Goal: Task Accomplishment & Management: Manage account settings

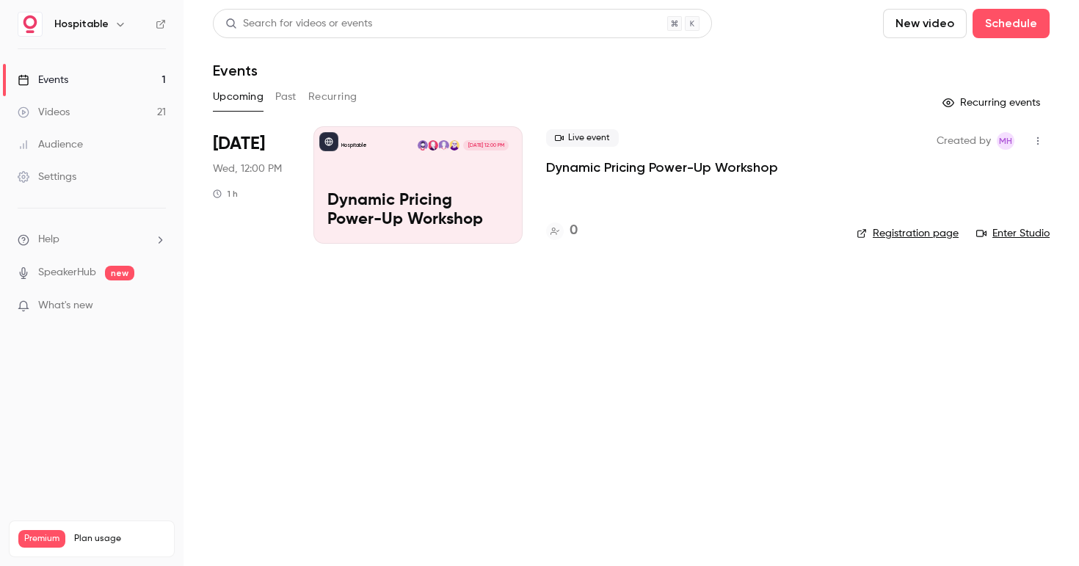
click at [445, 214] on p "Dynamic Pricing Power-Up Workshop" at bounding box center [417, 211] width 181 height 38
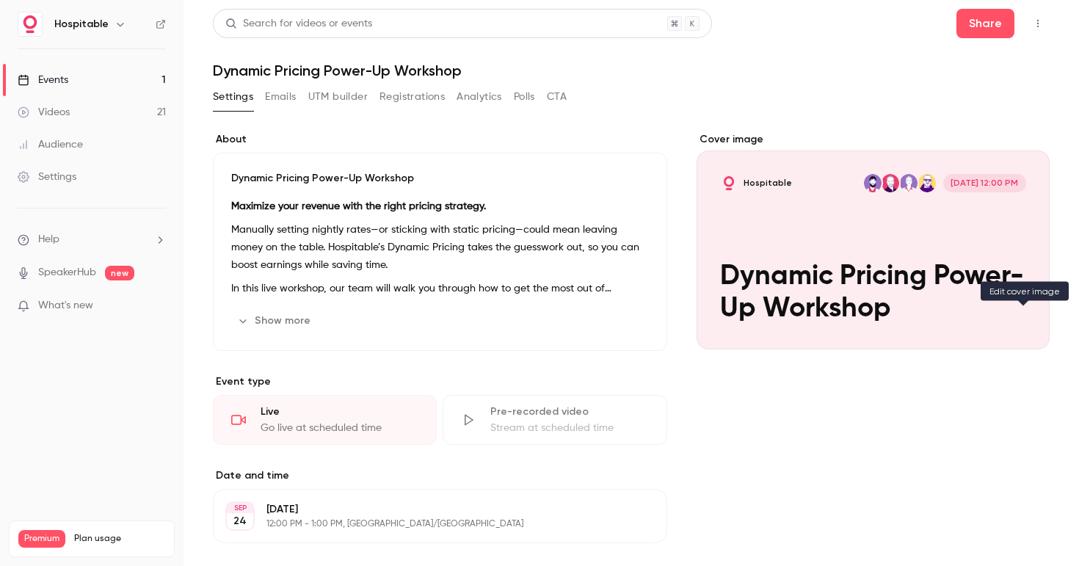
click at [1015, 329] on button "Hospitable [DATE] 12:00 PM Dynamic Pricing Power-Up Workshop" at bounding box center [1023, 322] width 29 height 29
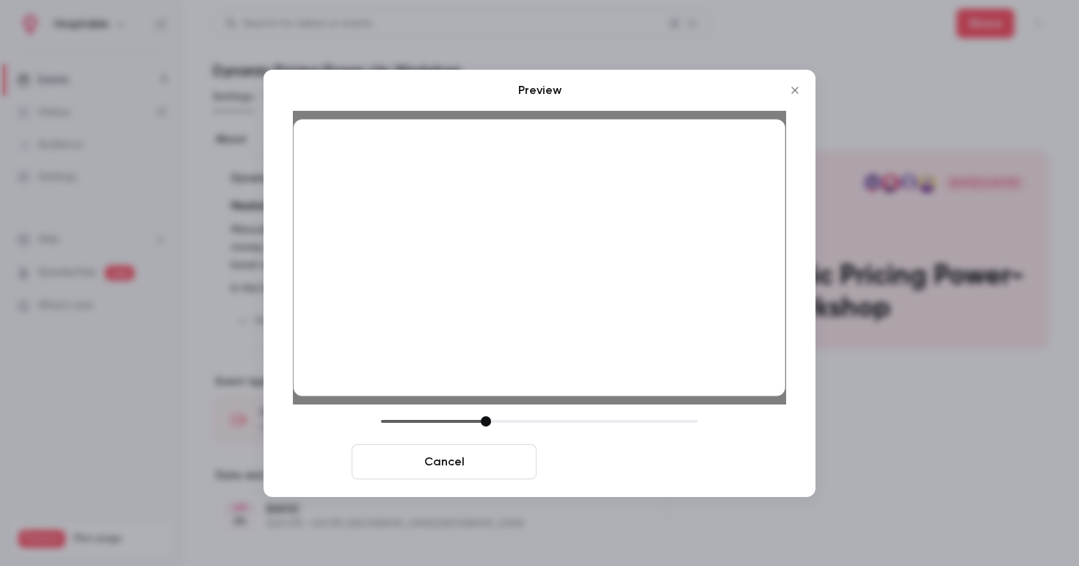
click at [658, 471] on button "Save cover" at bounding box center [634, 461] width 185 height 35
